Goal: Task Accomplishment & Management: Manage account settings

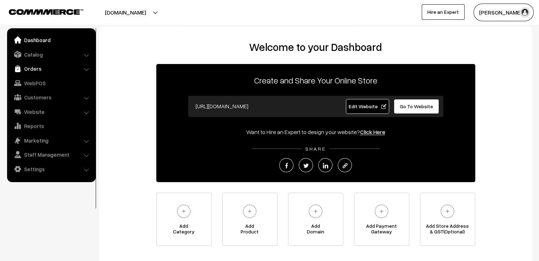
click at [34, 74] on link "Orders" at bounding box center [51, 68] width 84 height 13
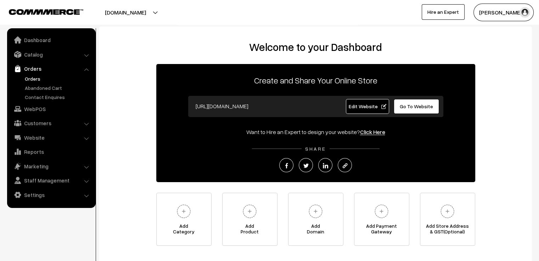
click at [36, 80] on link "Orders" at bounding box center [58, 78] width 70 height 7
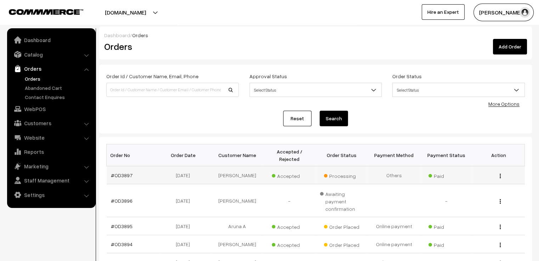
scroll to position [177, 0]
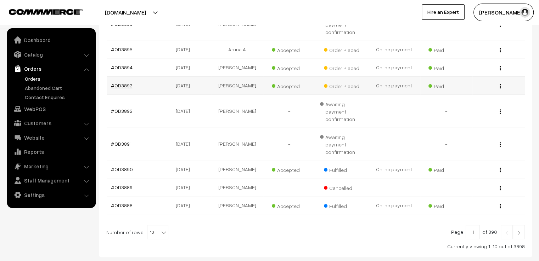
click at [122, 83] on link "#OD3893" at bounding box center [122, 86] width 22 height 6
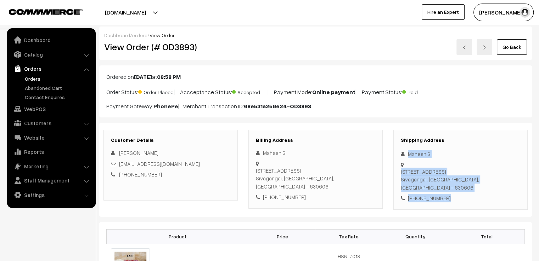
drag, startPoint x: 406, startPoint y: 149, endPoint x: 483, endPoint y: 208, distance: 96.8
click at [481, 204] on div "Customer Details Deepa Chandar chandardeepa184@gmail.com +91 8122822078 Billing…" at bounding box center [315, 170] width 432 height 94
copy div "Mahesh S No 85/1 Seeniyappa Nagar 4th Street, Manamadurai Sivagangai, Tamil Nad…"
click at [510, 43] on link "Go Back" at bounding box center [512, 47] width 30 height 16
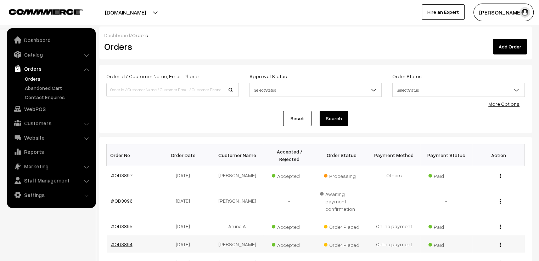
click at [126, 242] on link "#OD3894" at bounding box center [122, 245] width 22 height 6
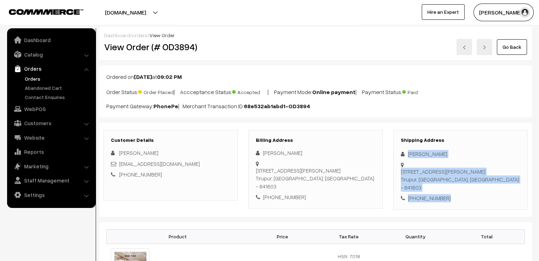
drag, startPoint x: 407, startPoint y: 151, endPoint x: 473, endPoint y: 196, distance: 80.2
click at [473, 196] on div "Shipping Address [PERSON_NAME] [STREET_ADDRESS][PERSON_NAME] [PHONE_NUMBER]" at bounding box center [460, 170] width 134 height 80
copy div "[PERSON_NAME] [STREET_ADDRESS][PERSON_NAME] [PHONE_NUMBER]"
click at [503, 52] on link "Go Back" at bounding box center [512, 47] width 30 height 16
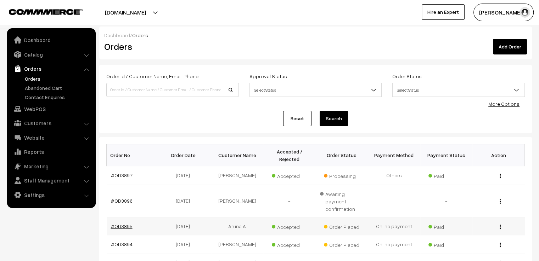
click at [127, 224] on link "#OD3895" at bounding box center [122, 227] width 22 height 6
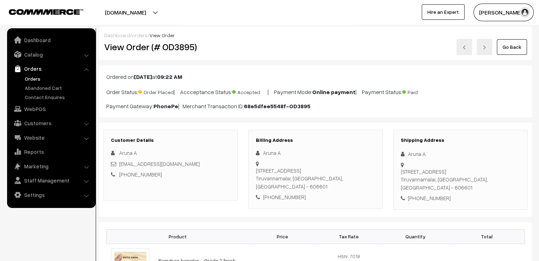
click at [406, 150] on div "Aruna A" at bounding box center [460, 154] width 119 height 8
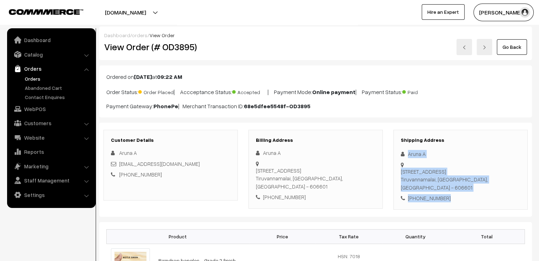
drag, startPoint x: 406, startPoint y: 150, endPoint x: 452, endPoint y: 197, distance: 66.1
click at [452, 197] on div "Shipping Address Aruna A [STREET_ADDRESS] [PHONE_NUMBER]" at bounding box center [460, 170] width 134 height 80
copy div "Aruna A [STREET_ADDRESS] [PHONE_NUMBER]"
